Goal: Find specific page/section: Find specific page/section

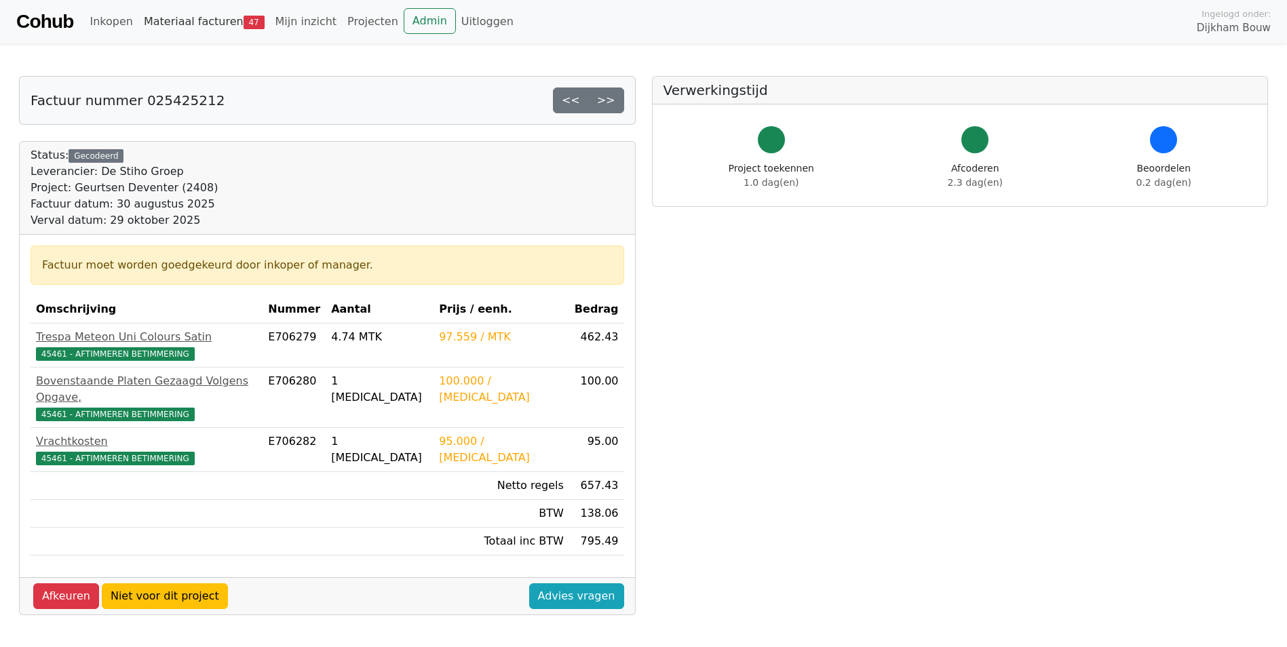
click at [216, 25] on link "Materiaal facturen 47" at bounding box center [204, 21] width 132 height 27
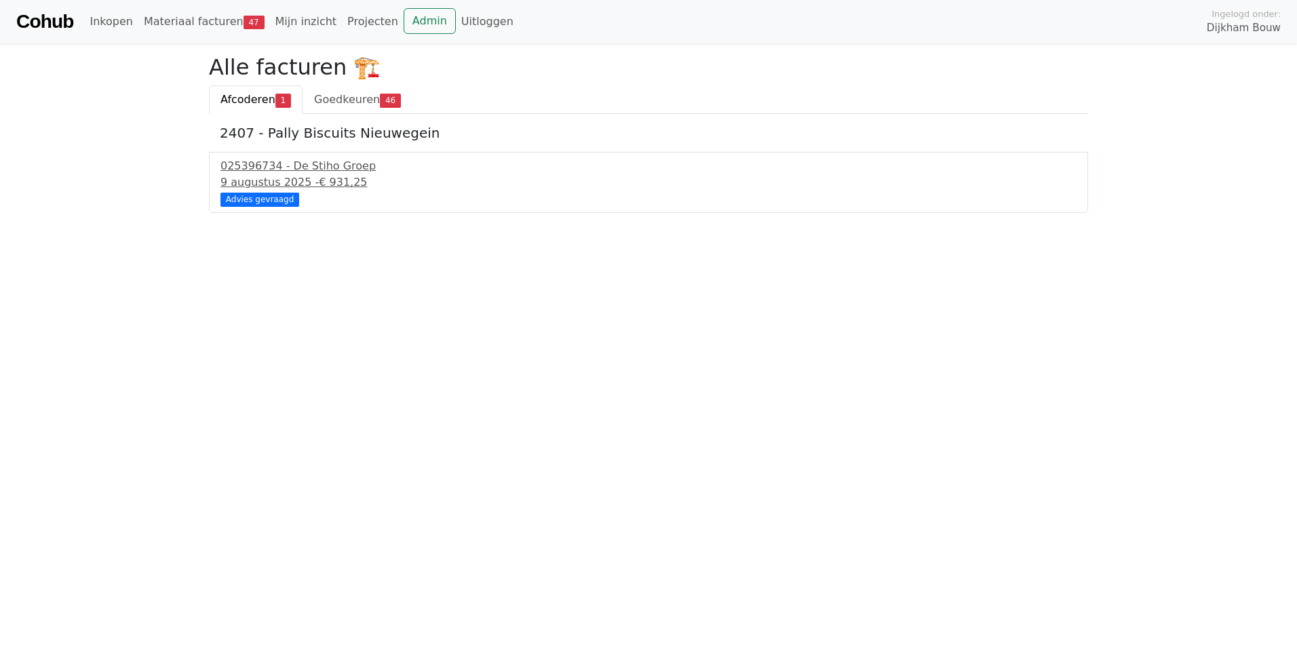
click at [244, 109] on link "Afcoderen 1" at bounding box center [256, 99] width 94 height 28
click at [250, 172] on div "025396734 - De Stiho Groep" at bounding box center [648, 166] width 856 height 16
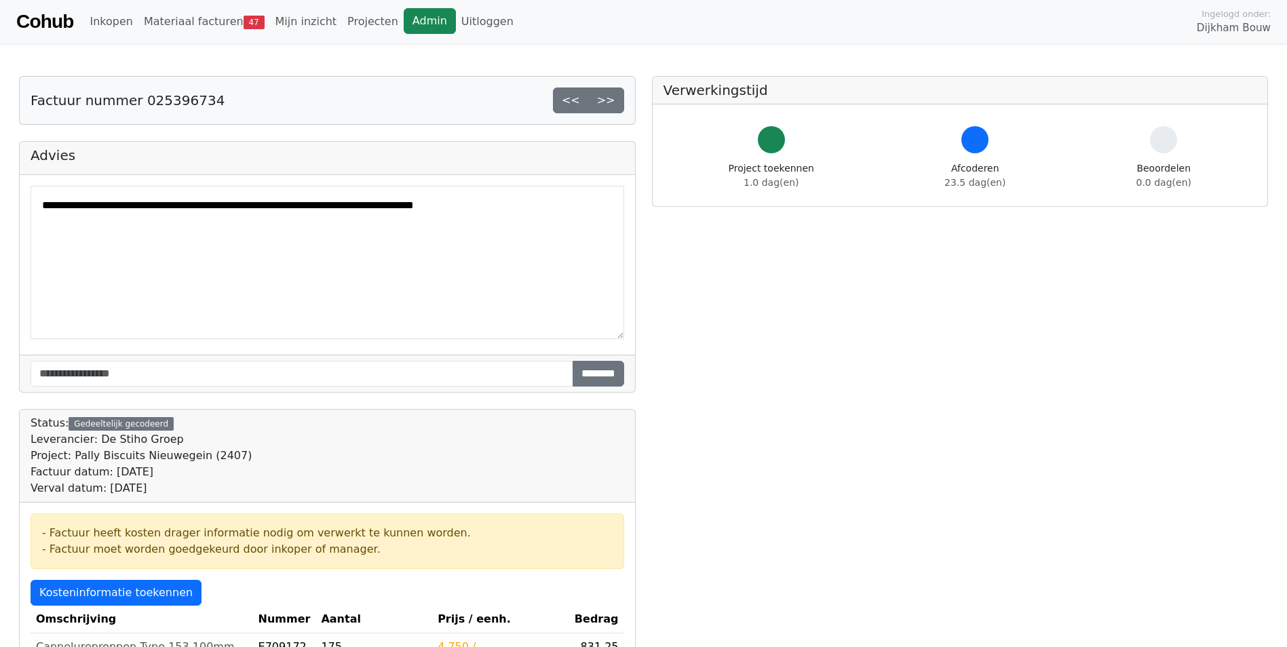
click at [404, 20] on link "Admin" at bounding box center [430, 21] width 52 height 26
